Goal: Navigation & Orientation: Find specific page/section

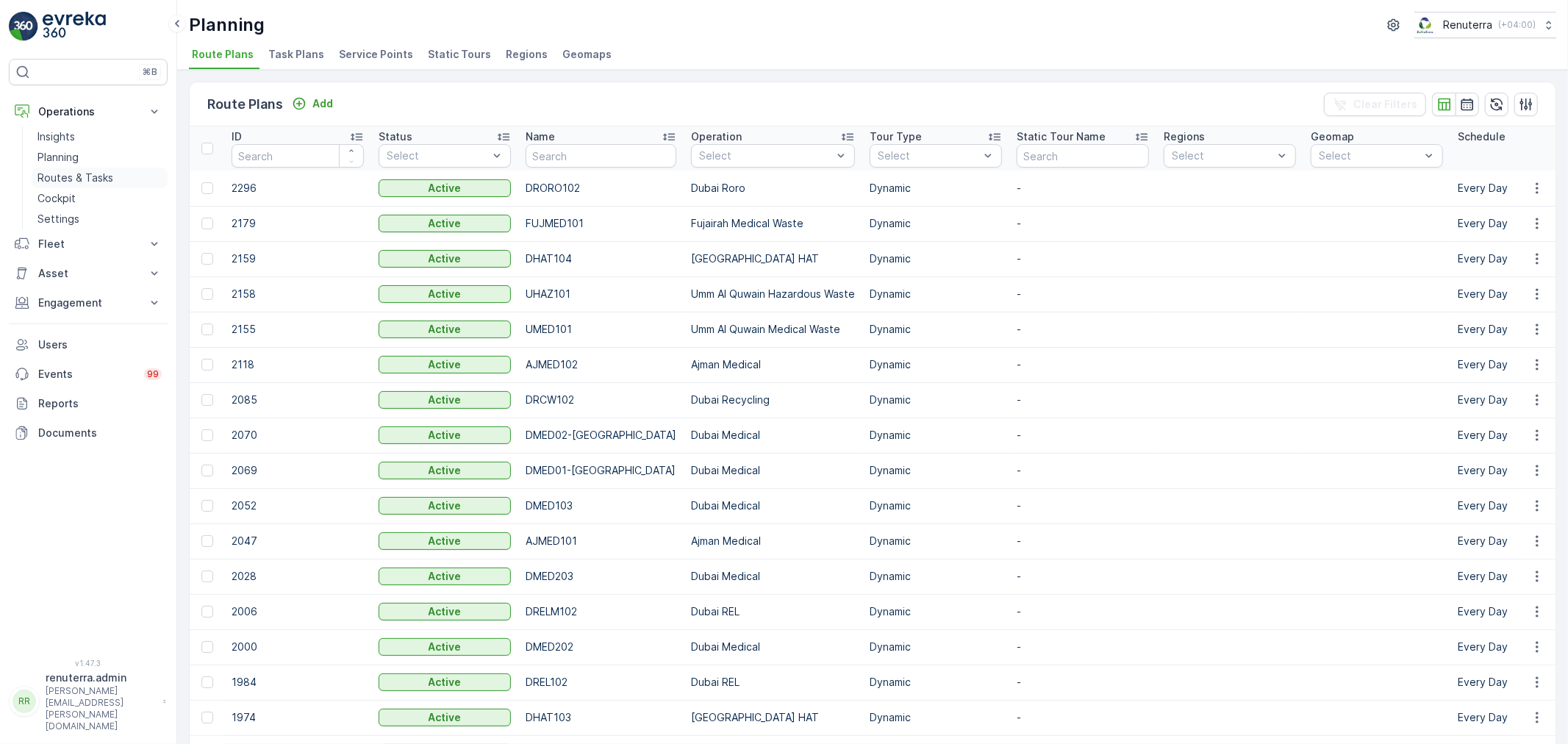
click at [60, 170] on link "Routes & Tasks" at bounding box center [100, 178] width 136 height 20
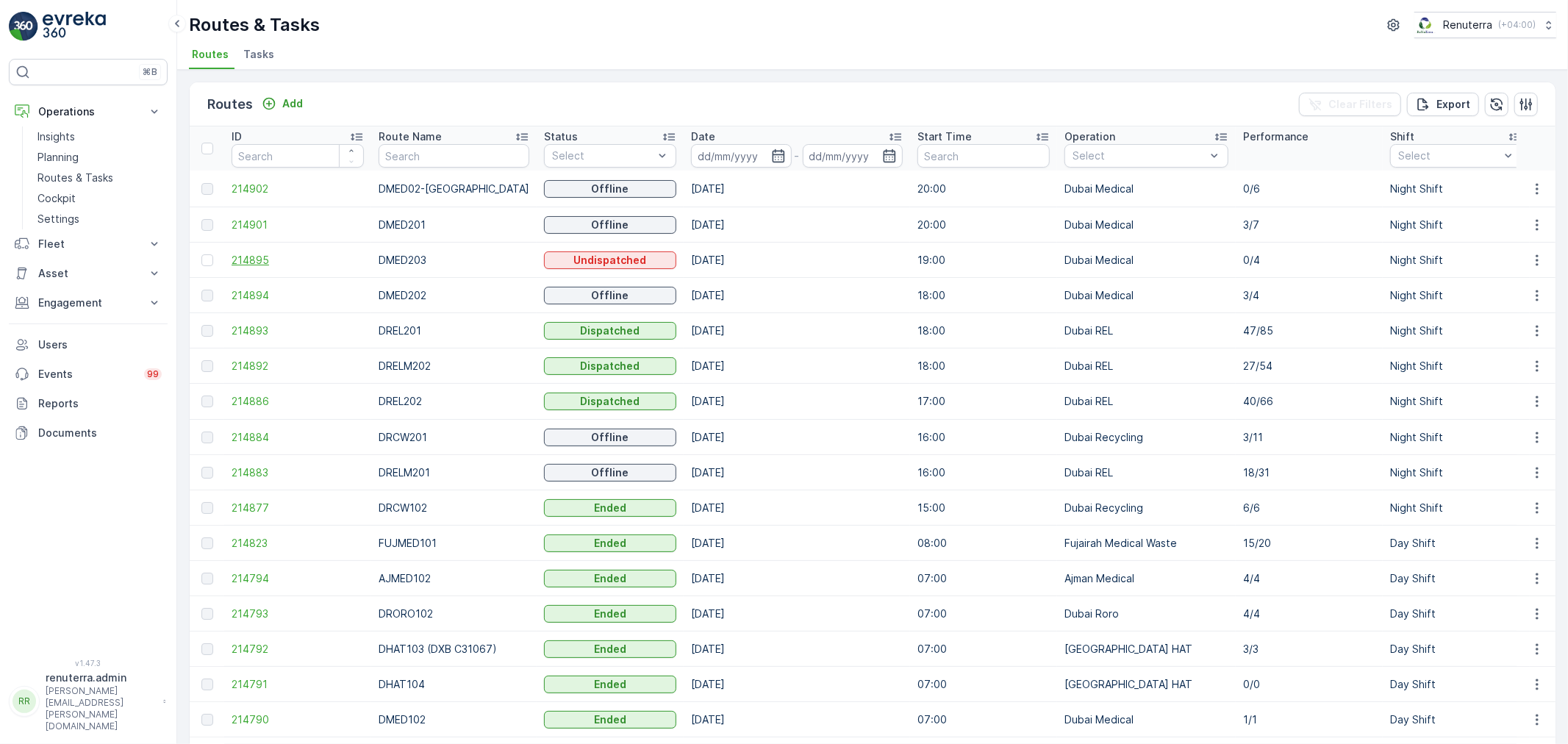
click at [260, 263] on span "214895" at bounding box center [298, 260] width 133 height 15
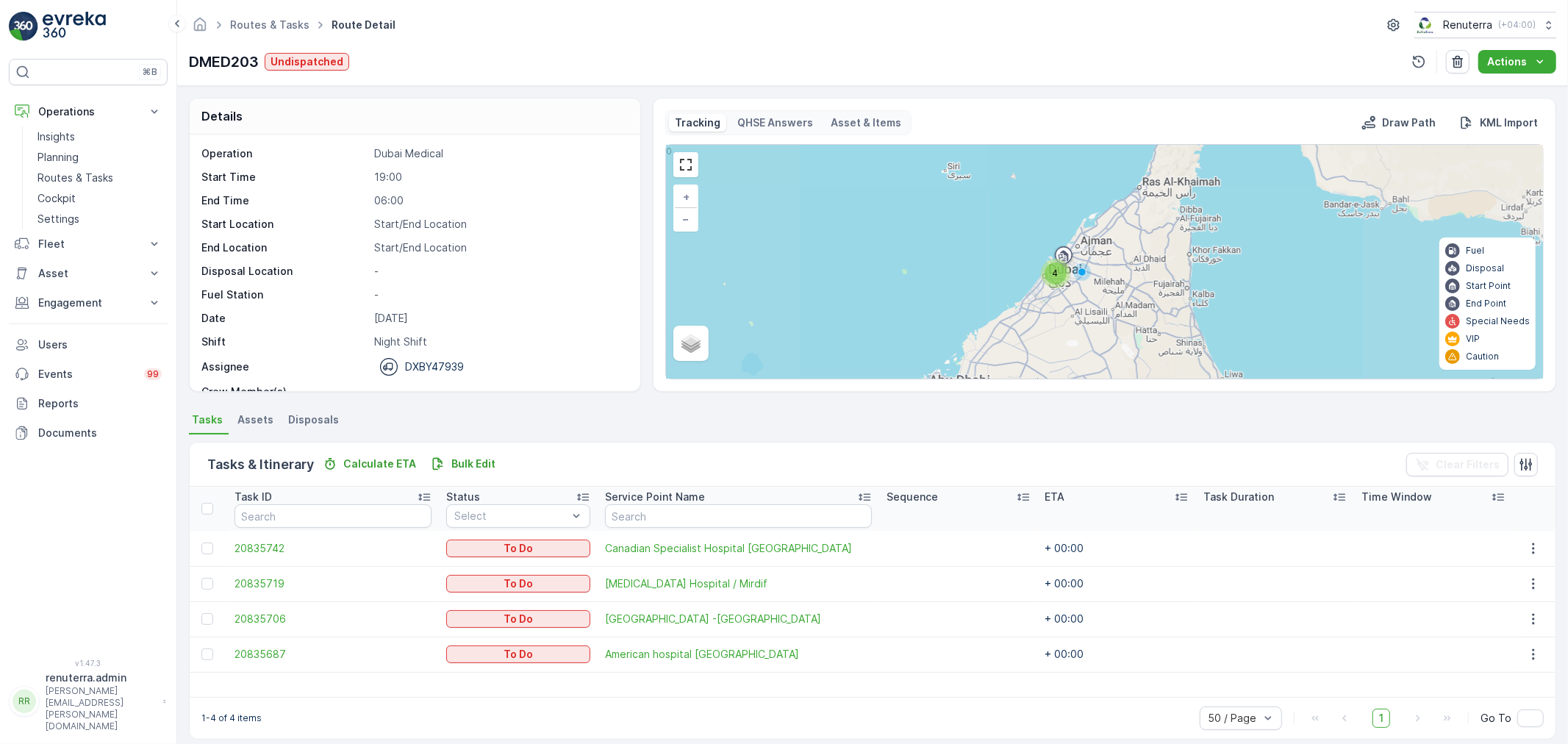
scroll to position [13, 0]
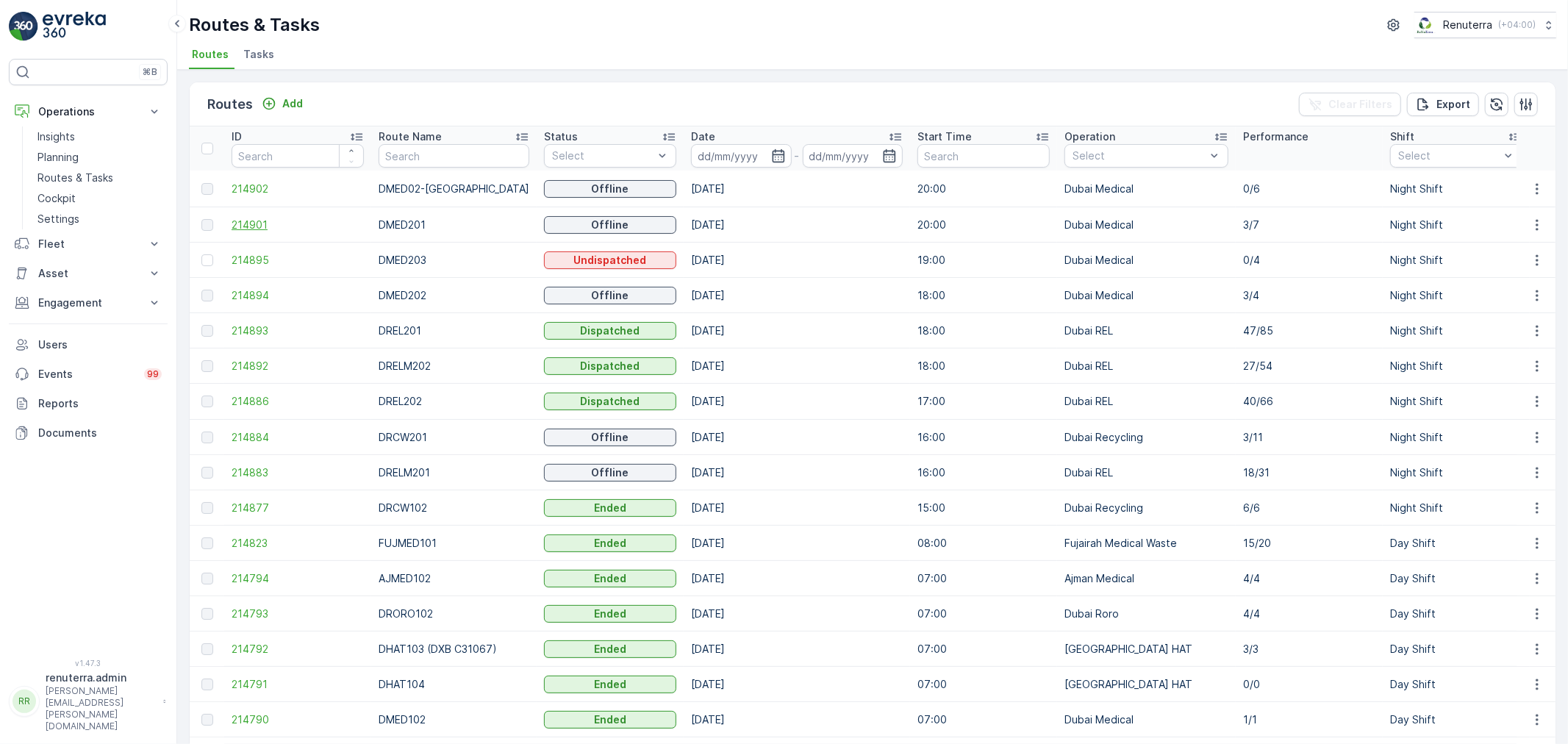
click at [261, 224] on span "214901" at bounding box center [298, 225] width 133 height 15
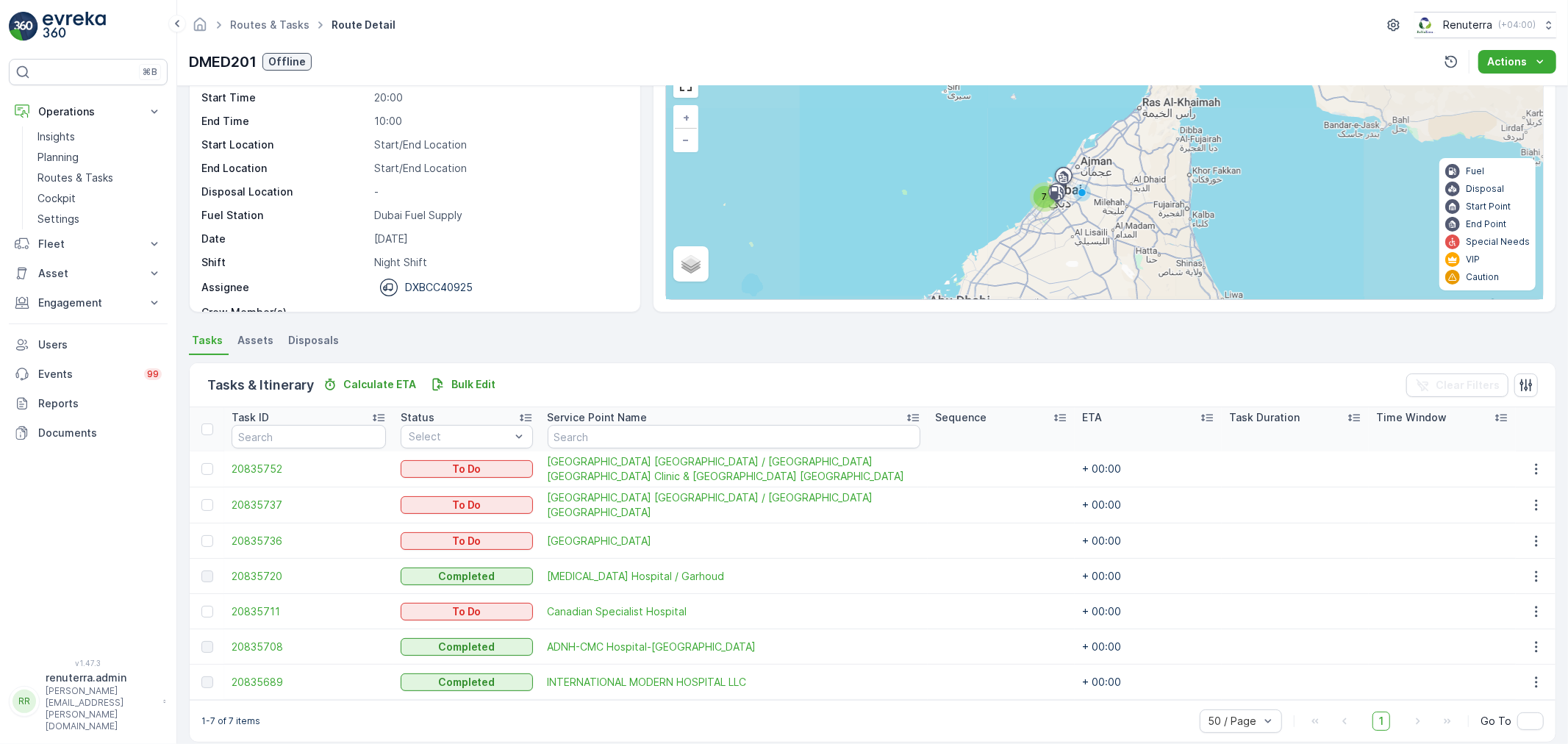
scroll to position [96, 0]
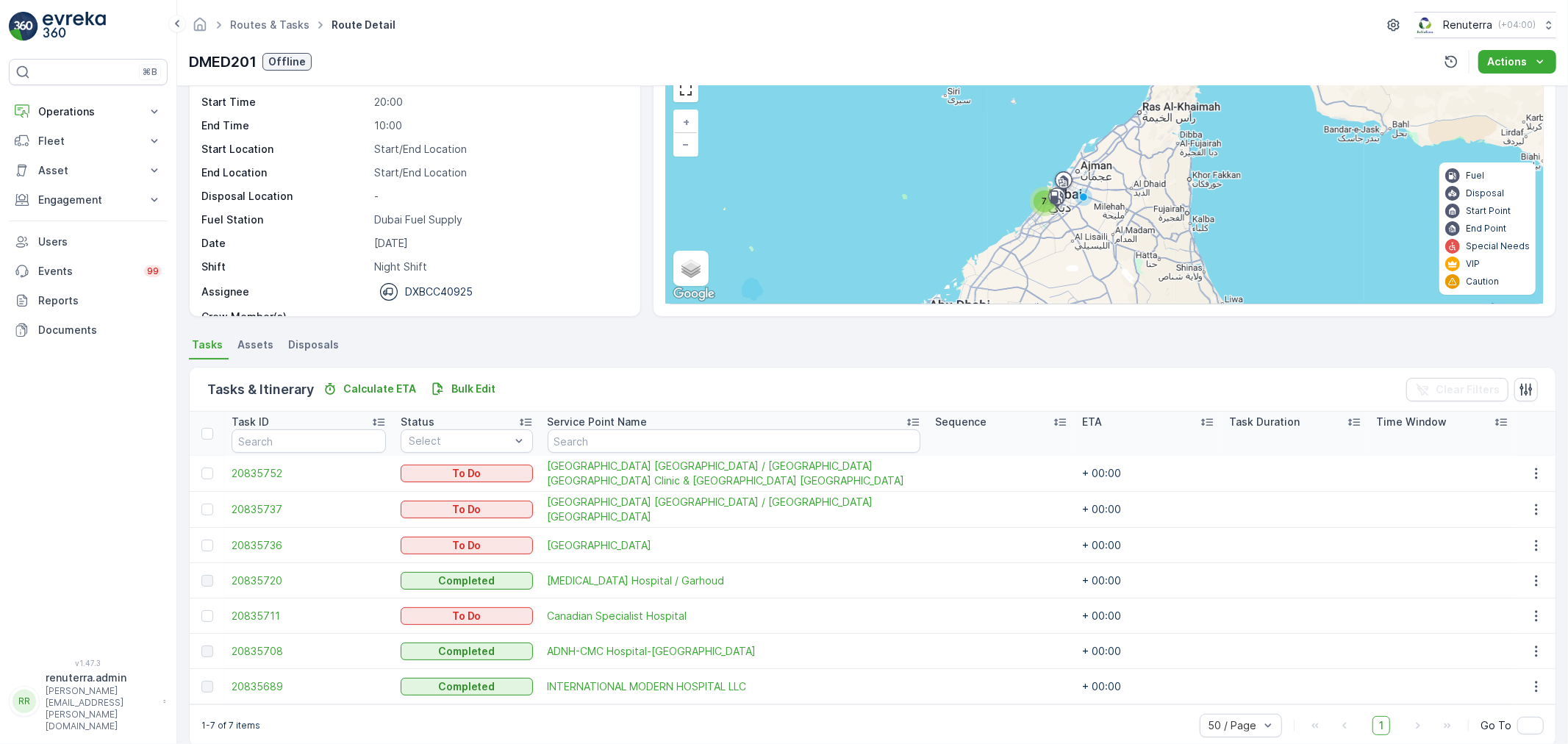
scroll to position [96, 0]
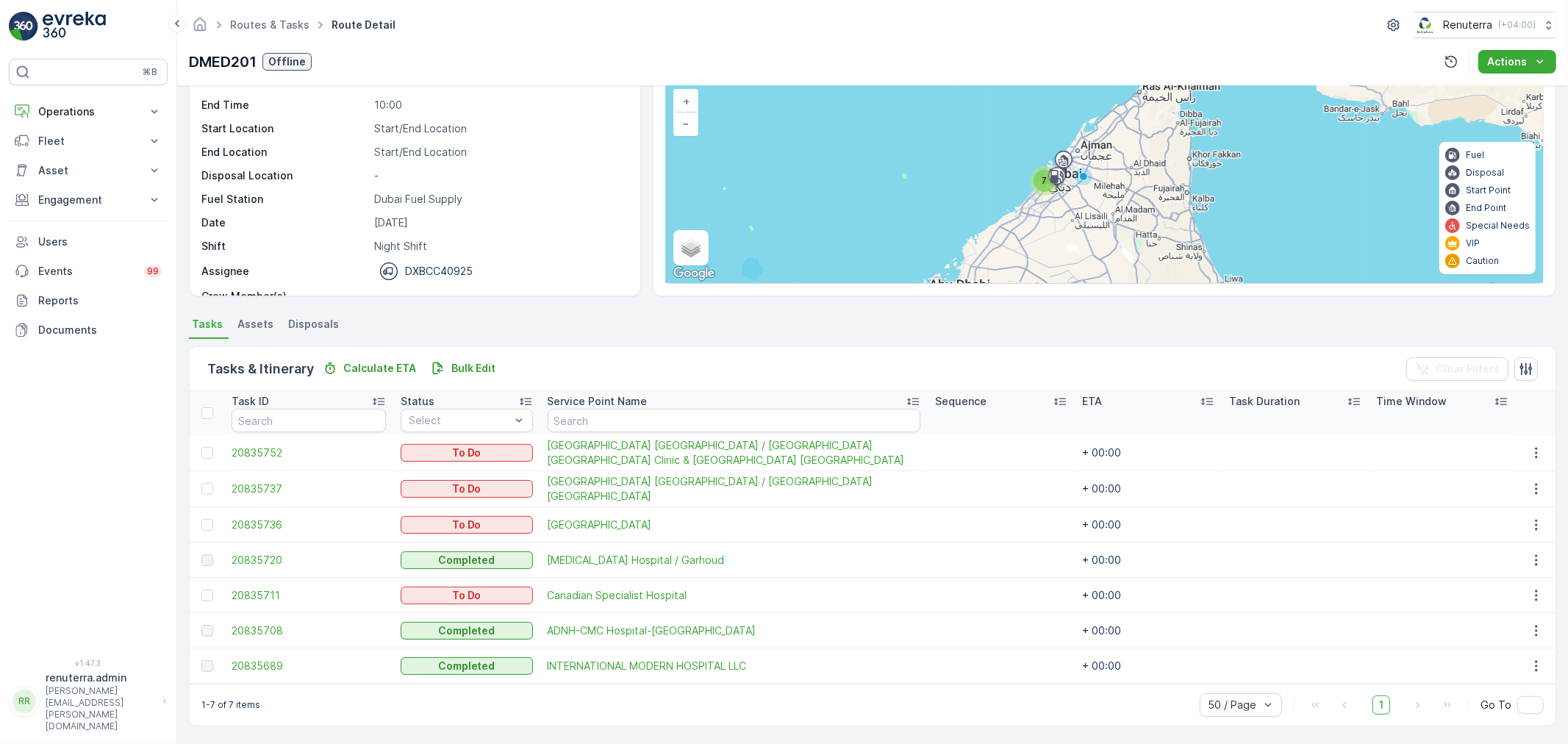
click at [257, 548] on td "20835720" at bounding box center [308, 559] width 169 height 35
click at [259, 555] on span "20835720" at bounding box center [309, 560] width 154 height 15
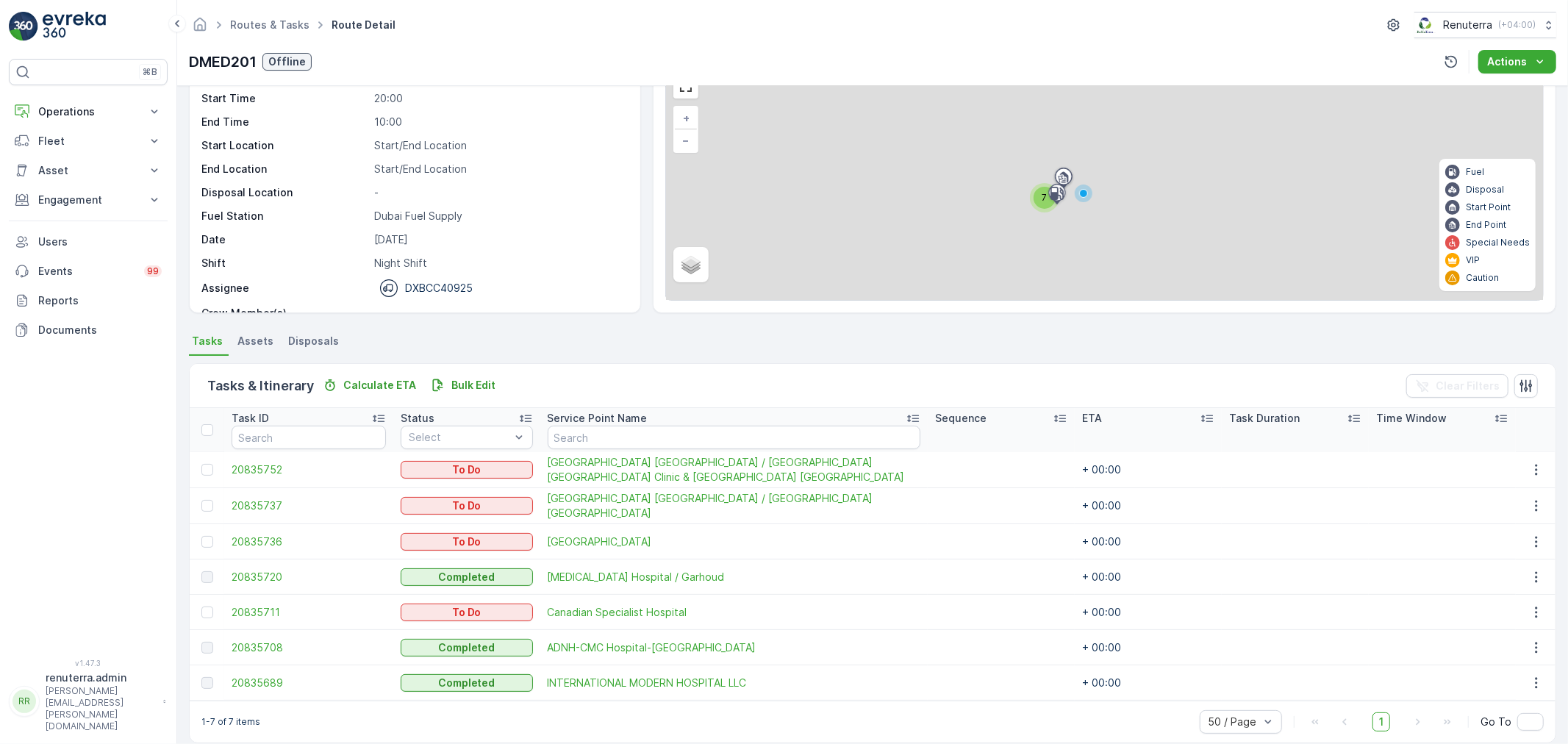
scroll to position [80, 0]
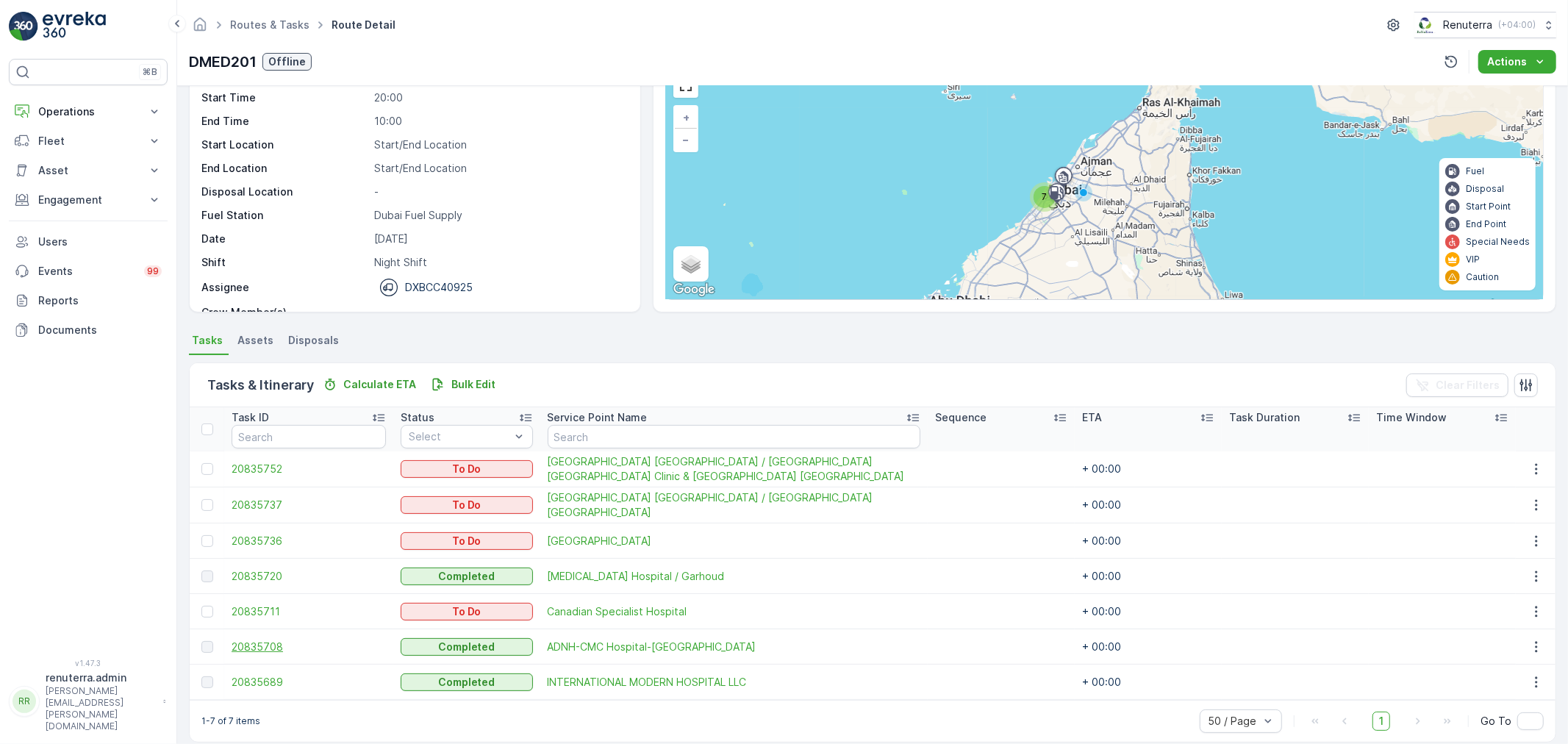
click at [272, 648] on span "20835708" at bounding box center [309, 647] width 154 height 15
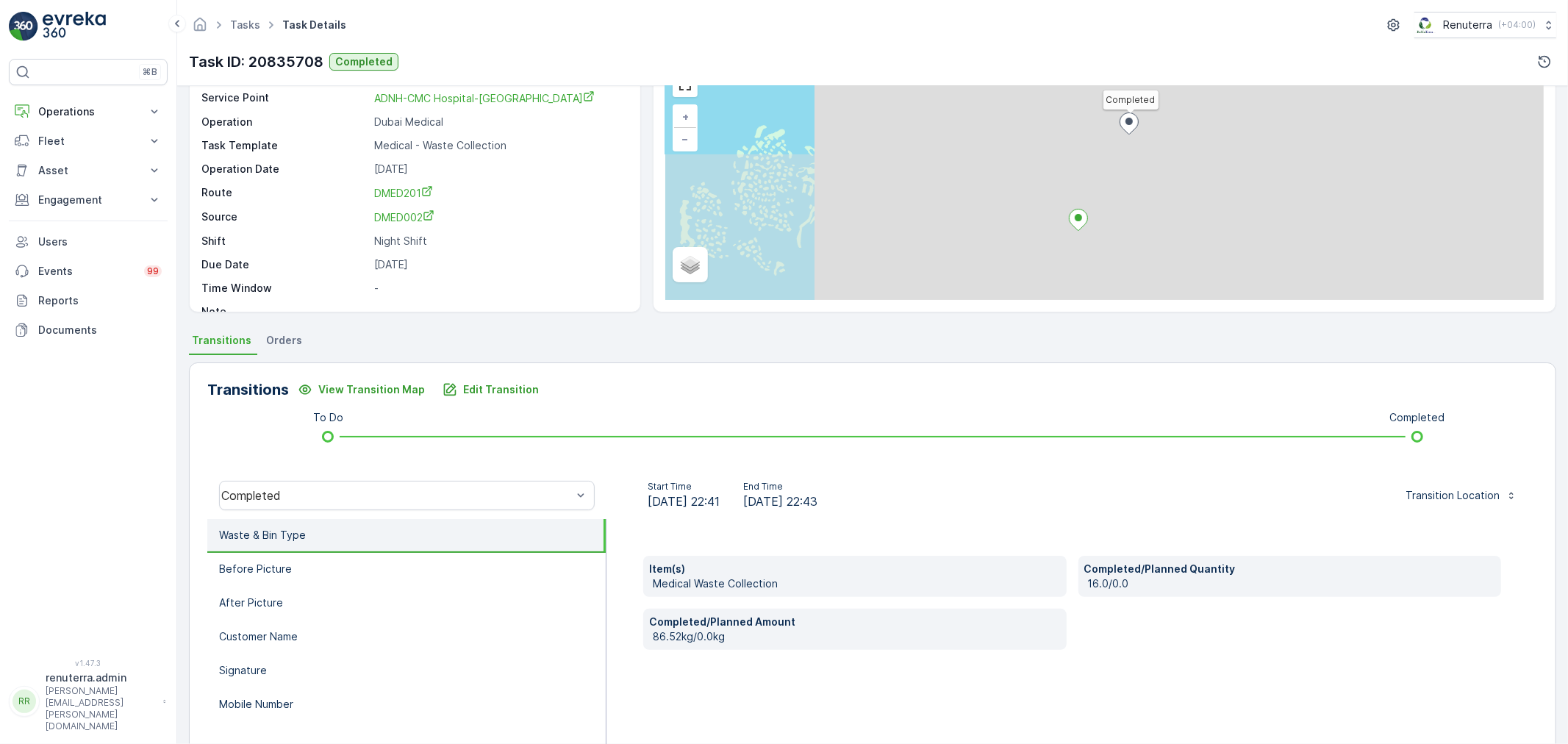
scroll to position [82, 0]
